Goal: Check status

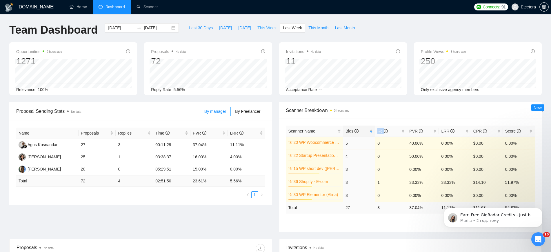
click at [260, 26] on span "This Week" at bounding box center [266, 28] width 19 height 6
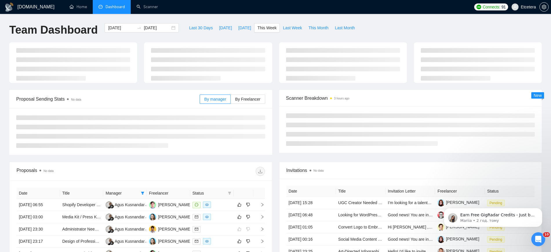
type input "[DATE]"
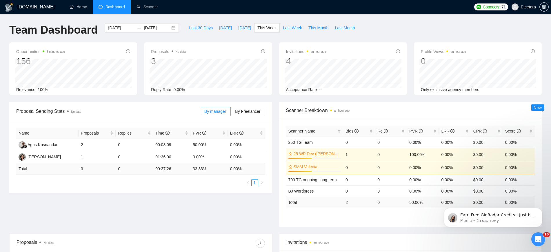
scroll to position [136, 0]
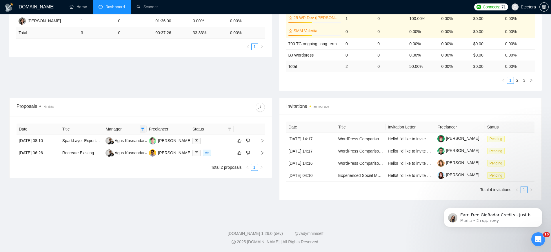
click at [144, 128] on icon "filter" at bounding box center [142, 129] width 3 height 3
click at [113, 158] on span "Agus Kusnandar" at bounding box center [127, 158] width 30 height 5
checkbox input "false"
click at [147, 115] on div "Proposals No data" at bounding box center [141, 107] width 248 height 19
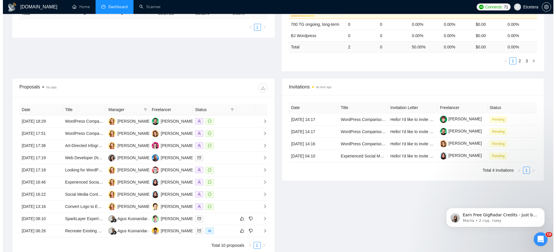
scroll to position [172, 0]
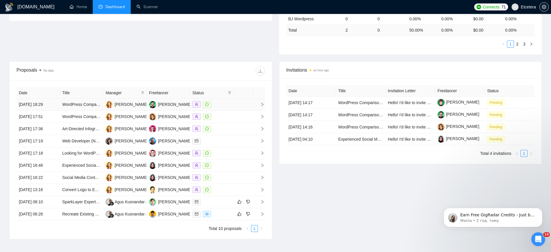
click at [221, 104] on div at bounding box center [211, 104] width 39 height 7
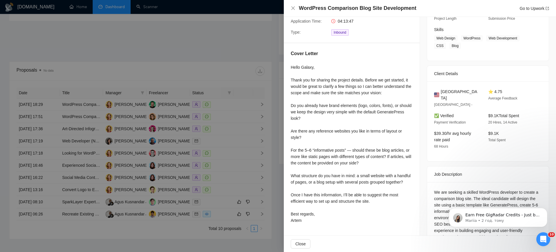
scroll to position [99, 0]
